Goal: Information Seeking & Learning: Learn about a topic

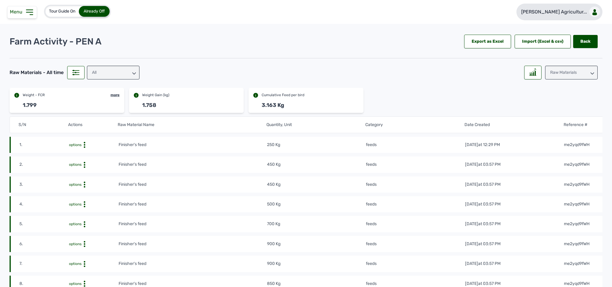
click at [565, 5] on link "Rena Agricultur..." at bounding box center [559, 12] width 86 height 17
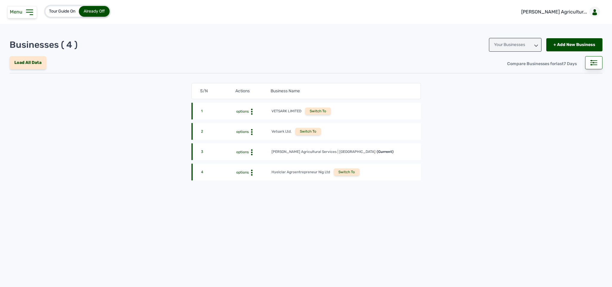
click at [340, 172] on div "Switch To" at bounding box center [347, 171] width 26 height 7
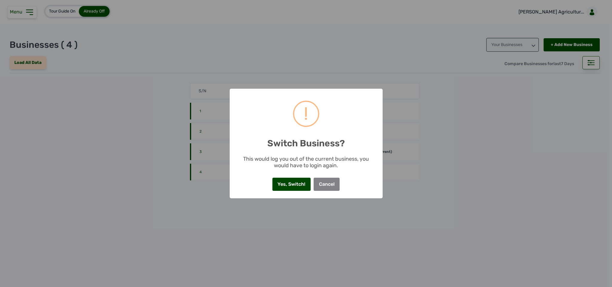
click at [277, 186] on button "Yes, Switch!" at bounding box center [291, 184] width 38 height 13
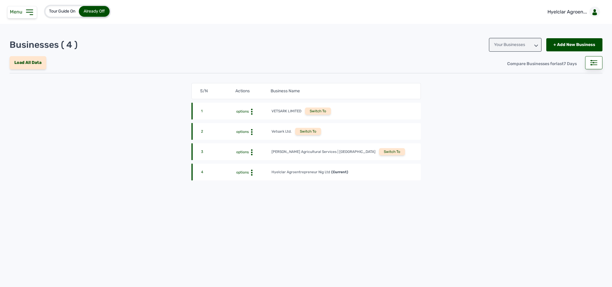
click at [27, 13] on icon at bounding box center [29, 12] width 6 height 5
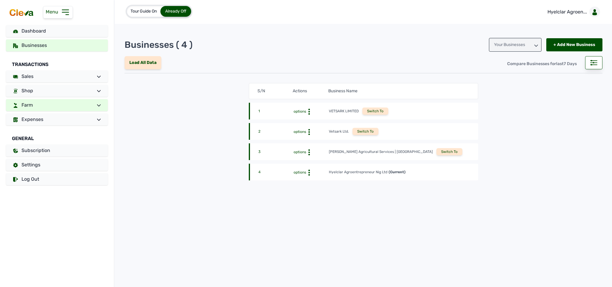
click at [61, 108] on link "Farm" at bounding box center [57, 105] width 102 height 12
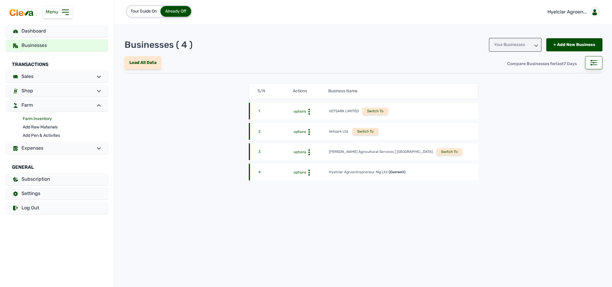
click at [47, 120] on link "Farm Inventory" at bounding box center [65, 119] width 85 height 8
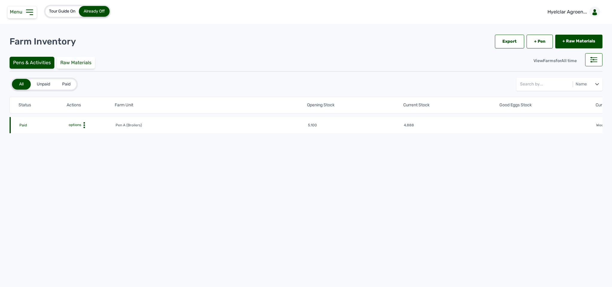
click at [83, 126] on icon at bounding box center [84, 125] width 6 height 6
click at [92, 134] on div "Farm Activities" at bounding box center [93, 134] width 42 height 7
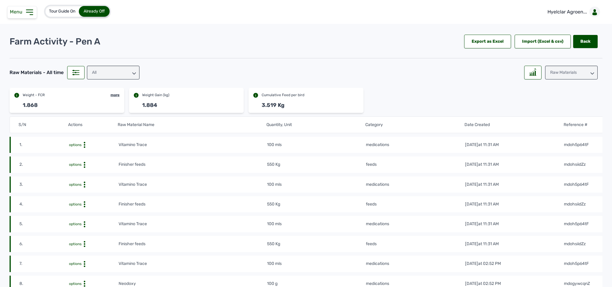
click at [305, 145] on td "100 mls" at bounding box center [316, 145] width 99 height 7
click at [568, 7] on link "Rena Agricultur..." at bounding box center [559, 12] width 86 height 17
click at [567, 13] on p "Rena Agricultur..." at bounding box center [554, 11] width 66 height 7
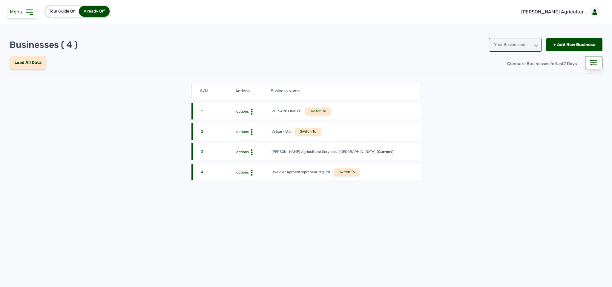
click at [340, 171] on div "Switch To" at bounding box center [347, 171] width 26 height 7
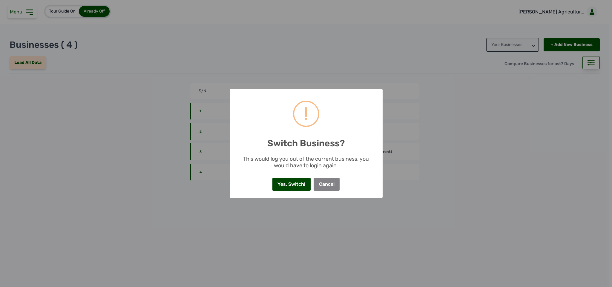
click at [293, 183] on button "Yes, Switch!" at bounding box center [291, 184] width 38 height 13
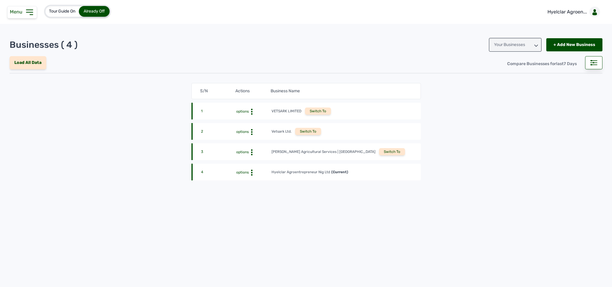
click at [29, 15] on icon at bounding box center [30, 12] width 10 height 10
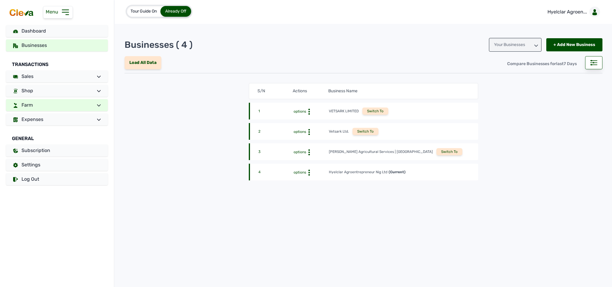
click at [59, 105] on link "Farm" at bounding box center [57, 105] width 102 height 12
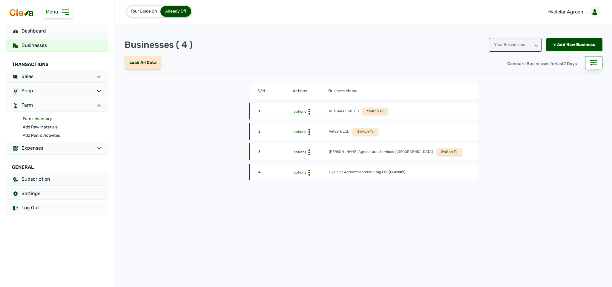
click at [48, 118] on link "Farm Inventory" at bounding box center [65, 119] width 85 height 8
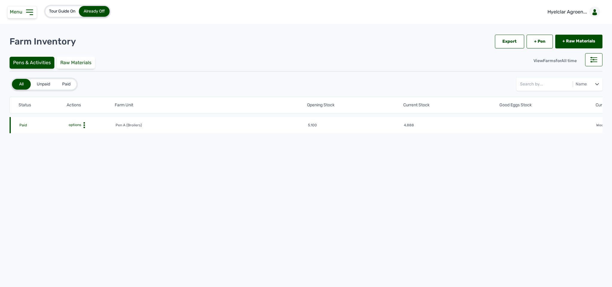
click at [83, 125] on circle at bounding box center [83, 125] width 1 height 1
click at [88, 133] on div "Farm Activities" at bounding box center [93, 134] width 42 height 7
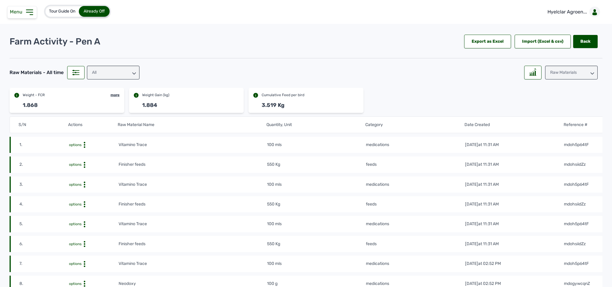
click at [559, 69] on div "Raw Materials" at bounding box center [571, 73] width 53 height 14
click at [558, 108] on div "Losses" at bounding box center [571, 110] width 53 height 11
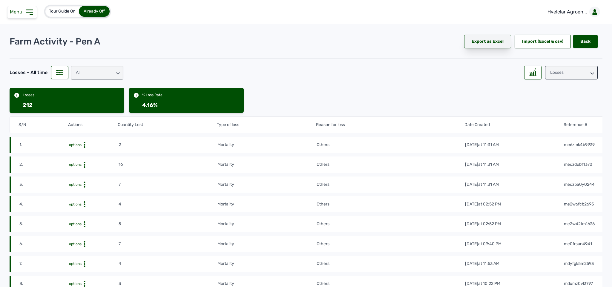
click at [491, 40] on div "Export as Excel" at bounding box center [487, 42] width 47 height 14
click at [573, 76] on div "Losses" at bounding box center [571, 73] width 53 height 14
click at [556, 105] on div "Weight" at bounding box center [571, 110] width 53 height 11
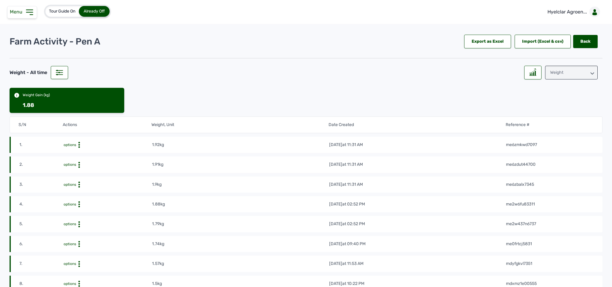
click at [548, 72] on div "Weight" at bounding box center [571, 73] width 53 height 14
click at [554, 108] on div "Losses" at bounding box center [571, 110] width 53 height 11
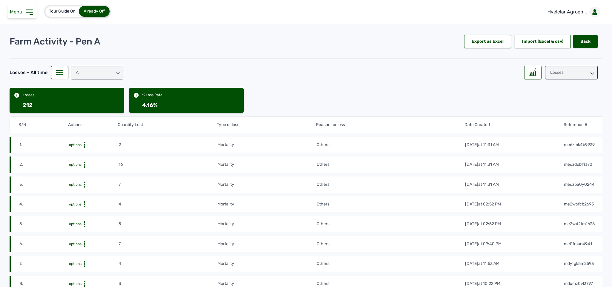
click at [575, 73] on div "Losses" at bounding box center [571, 73] width 53 height 14
click at [565, 105] on div "Weight" at bounding box center [571, 110] width 53 height 11
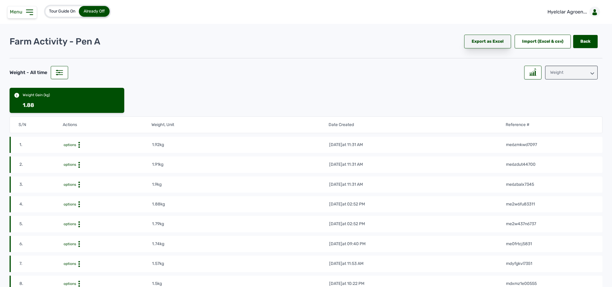
click at [493, 42] on div "Export as Excel" at bounding box center [487, 42] width 47 height 14
click at [276, 177] on tr "2. options 1.91kg [DATE] 11:31 AM me6zdut44700" at bounding box center [306, 185] width 593 height 16
click at [278, 39] on div "Farm Activity - Pen A Export as Excel Import (Excel & csv) Back Back" at bounding box center [306, 42] width 593 height 14
click at [57, 73] on rect at bounding box center [59, 72] width 7 height 0
select select "All time"
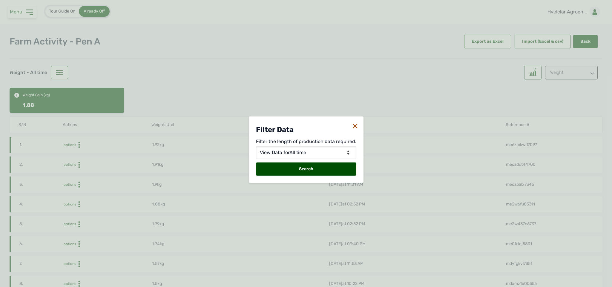
click at [254, 78] on div "Filter Data Filter the length of production data required. View Data for [DATE]…" at bounding box center [306, 143] width 127 height 287
click at [355, 124] on icon at bounding box center [355, 126] width 5 height 5
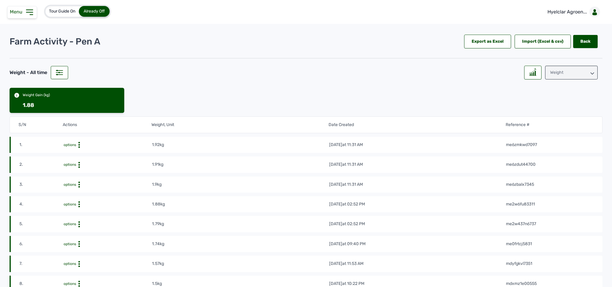
click at [559, 73] on div "Weight" at bounding box center [571, 73] width 53 height 14
click at [555, 94] on div "Raw Materials" at bounding box center [571, 99] width 53 height 11
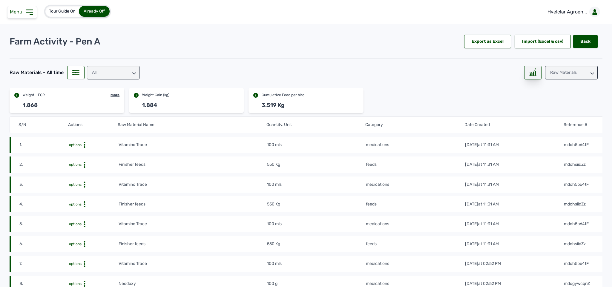
click at [533, 75] on icon at bounding box center [532, 71] width 7 height 7
